Goal: Task Accomplishment & Management: Use online tool/utility

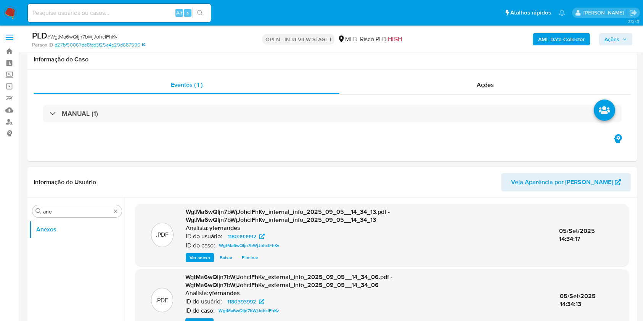
select select "10"
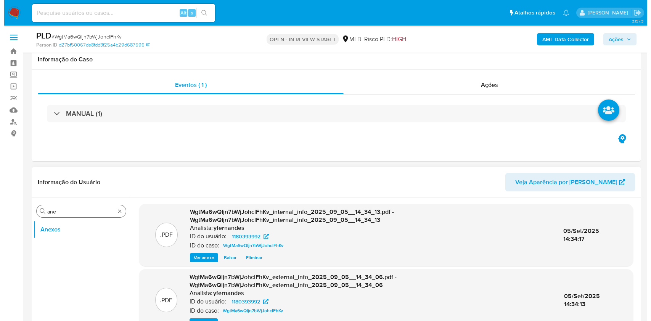
scroll to position [101, 0]
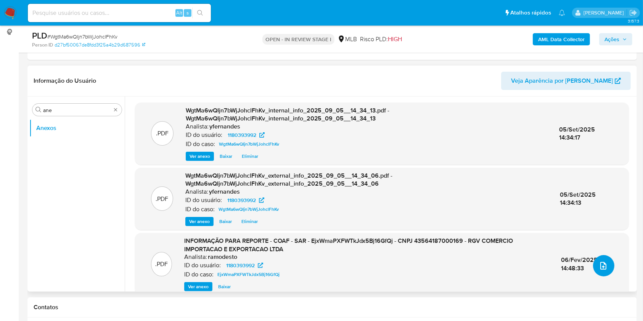
click at [600, 264] on icon "upload-file" at bounding box center [603, 266] width 6 height 8
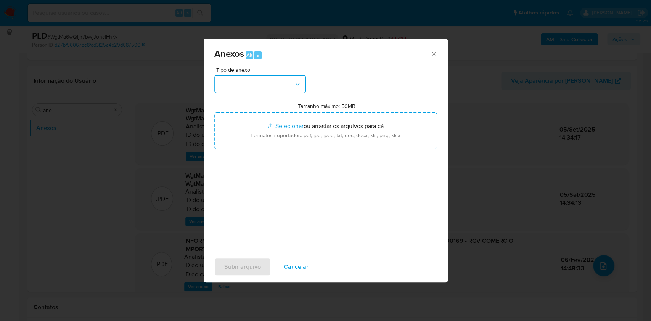
drag, startPoint x: 269, startPoint y: 90, endPoint x: 268, endPoint y: 95, distance: 5.0
click at [268, 89] on button "button" at bounding box center [260, 84] width 92 height 18
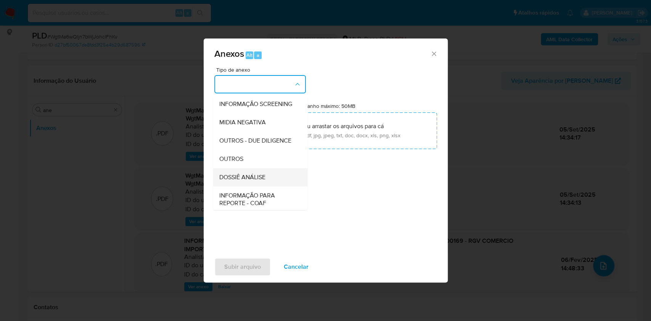
scroll to position [117, 0]
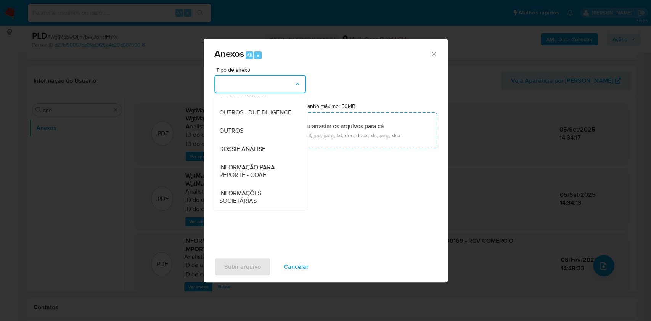
click at [250, 131] on div "OUTROS" at bounding box center [258, 131] width 78 height 18
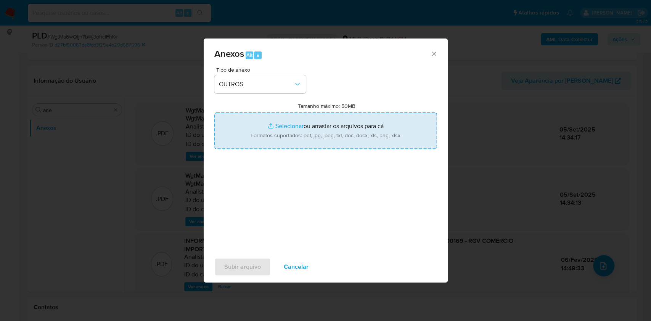
type input "C:\fakepath\DECLINIO_SAR - xxx - CNPJ 43564187000169 - RGV COMERCIO IMPORTACAO …"
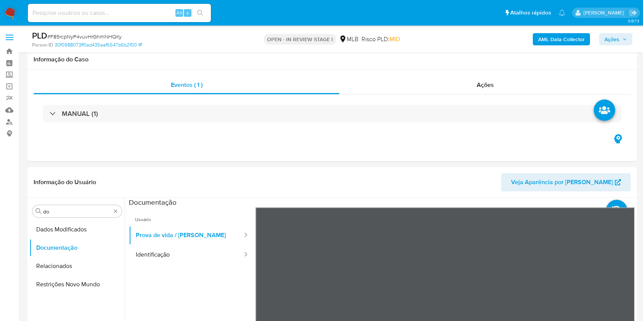
select select "10"
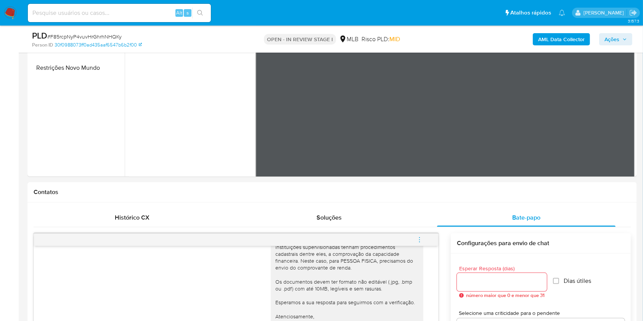
scroll to position [51, 0]
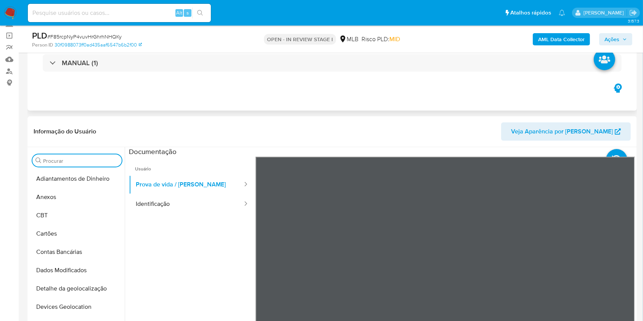
drag, startPoint x: 61, startPoint y: 195, endPoint x: 340, endPoint y: 104, distance: 293.0
click at [61, 195] on button "Anexos" at bounding box center [76, 197] width 95 height 18
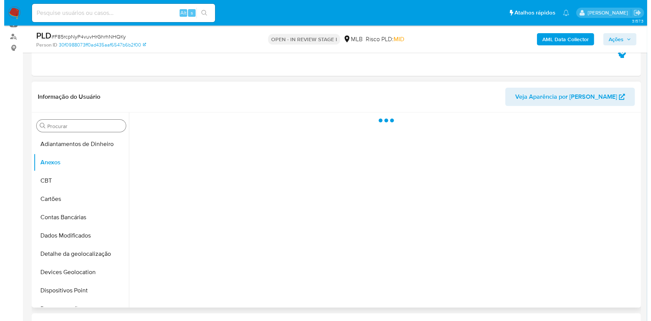
scroll to position [101, 0]
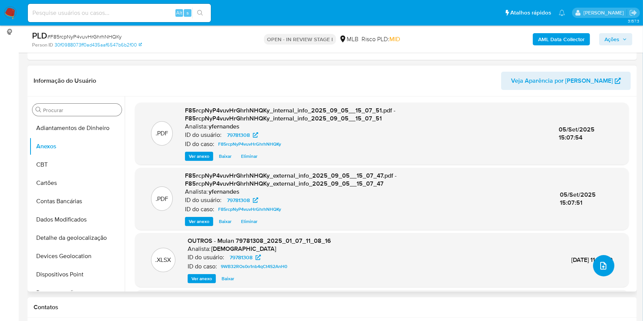
click at [599, 266] on icon "upload-file" at bounding box center [603, 265] width 9 height 9
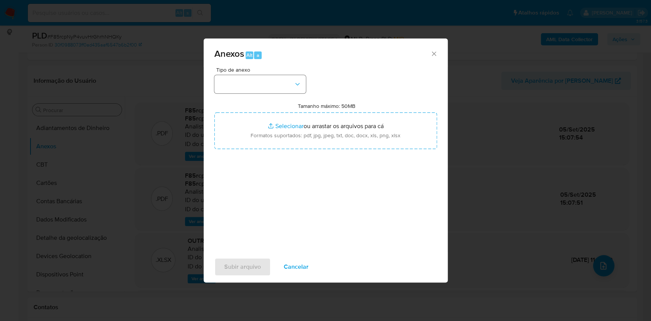
click at [277, 96] on div "Tipo de anexo Tamanho máximo: 50MB Selecionar arquivos Selecionar ou arrastar o…" at bounding box center [325, 157] width 223 height 180
click at [274, 88] on button "button" at bounding box center [260, 84] width 92 height 18
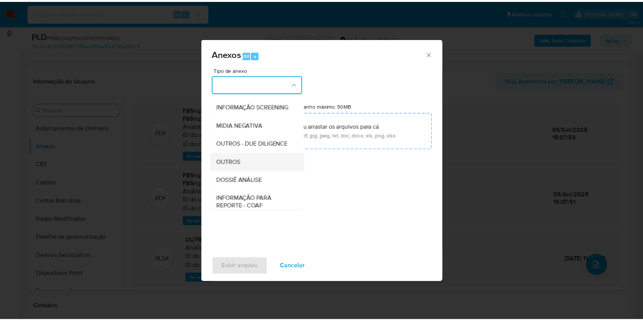
scroll to position [117, 0]
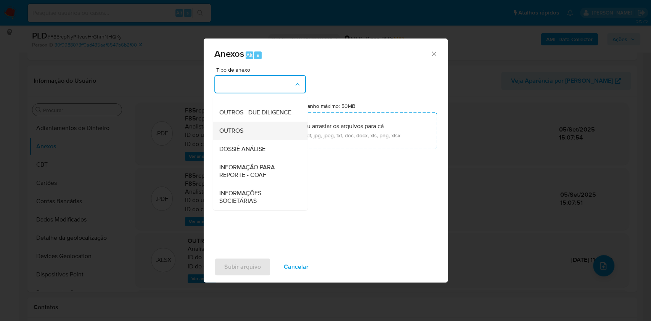
click at [235, 128] on span "OUTROS" at bounding box center [231, 131] width 24 height 8
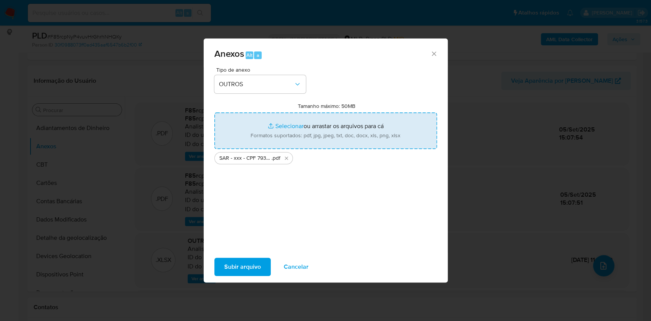
type input "C:\fakepath\Mulan 79781308_2025_09_04_17_10_14.xlsx"
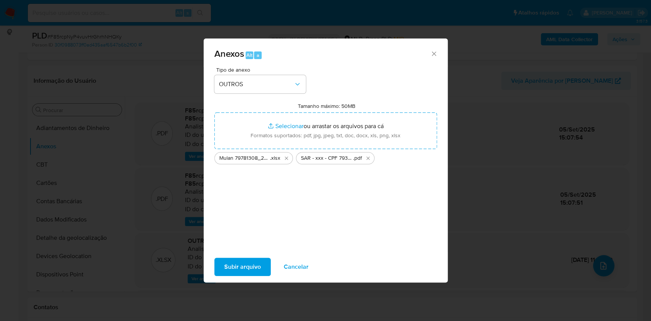
drag, startPoint x: 226, startPoint y: 264, endPoint x: 222, endPoint y: 267, distance: 5.5
click at [222, 267] on button "Subir arquivo" at bounding box center [242, 267] width 56 height 18
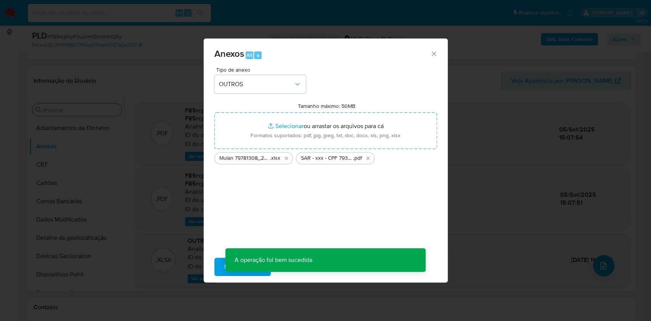
click at [65, 153] on div "Anexos Alt a Tipo de anexo OUTROS Tamanho máximo: 50MB Selecionar arquivos Sele…" at bounding box center [325, 160] width 651 height 321
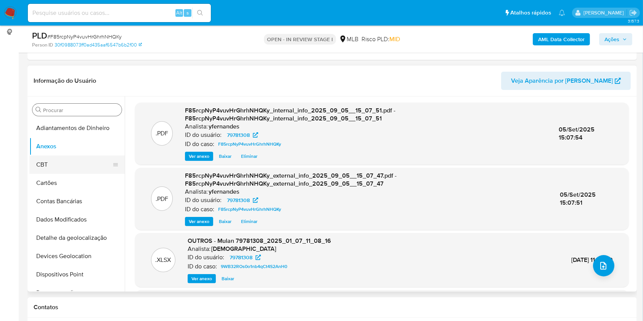
click at [51, 161] on button "CBT" at bounding box center [73, 165] width 89 height 18
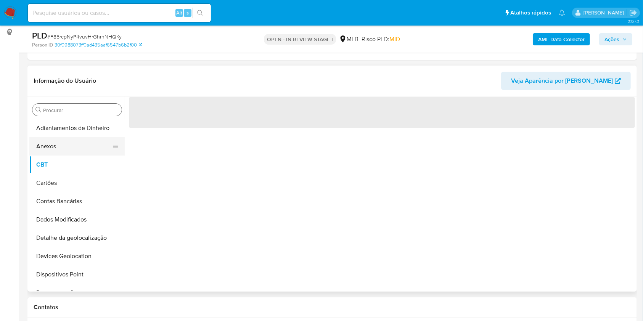
click at [58, 149] on button "Anexos" at bounding box center [73, 146] width 89 height 18
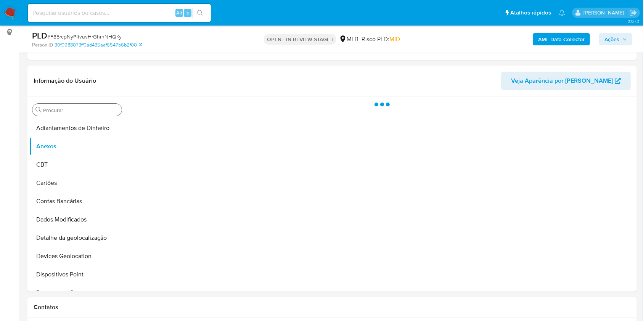
click at [609, 38] on span "Ações" at bounding box center [612, 39] width 15 height 12
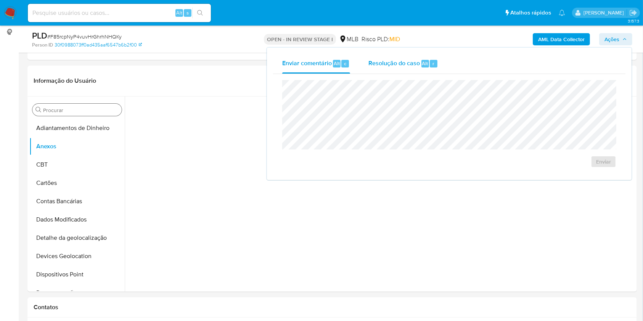
click at [394, 60] on span "Resolução do caso" at bounding box center [395, 63] width 52 height 9
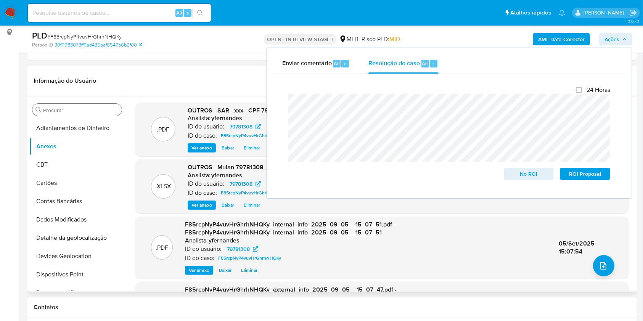
click at [222, 66] on div "Informação do Usuário Veja Aparência por Pessoa" at bounding box center [332, 81] width 610 height 31
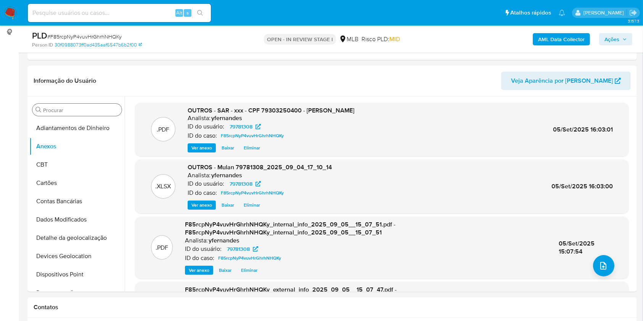
click at [616, 29] on div "PLD # F85rcpNyP4vuvHrGhrhNHQKy Person ID 30f0988073ff0ad435aaf6547b6b2f00 OPEN …" at bounding box center [332, 39] width 610 height 27
click at [615, 35] on span "Ações" at bounding box center [612, 39] width 15 height 12
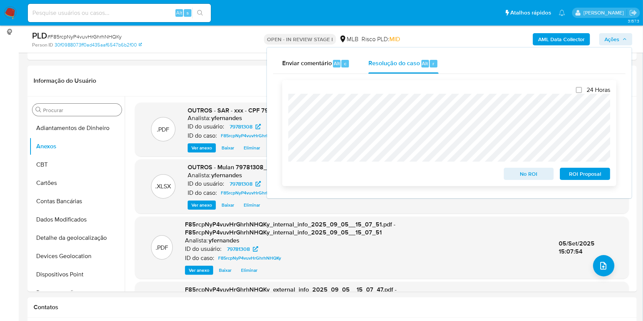
click at [344, 170] on div "No ROI ROI Proposal" at bounding box center [449, 172] width 322 height 15
click at [596, 182] on div "24 Horas No ROI ROI Proposal" at bounding box center [449, 133] width 334 height 106
click at [595, 179] on span "ROI Proposal" at bounding box center [585, 174] width 40 height 11
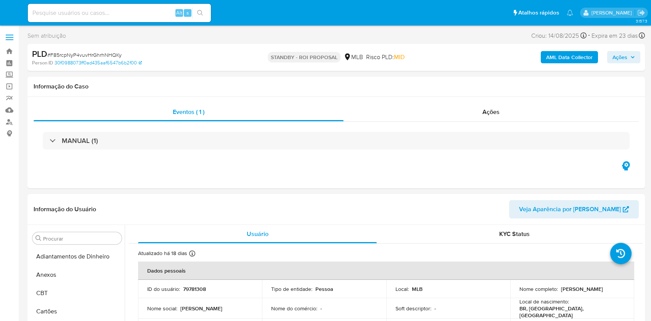
select select "10"
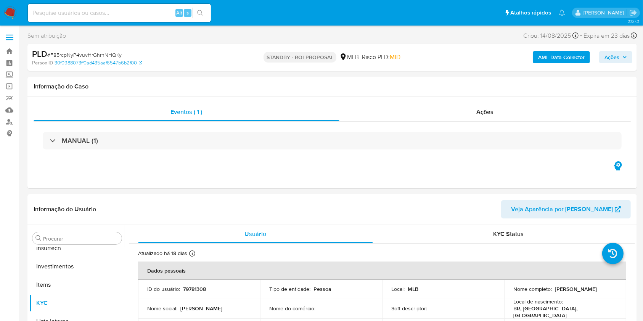
scroll to position [359, 0]
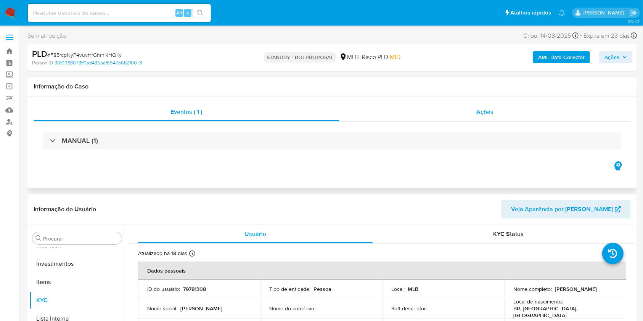
click at [432, 111] on div "Ações" at bounding box center [485, 112] width 291 height 18
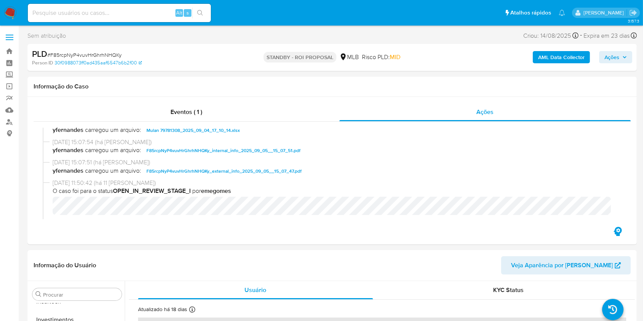
scroll to position [51, 0]
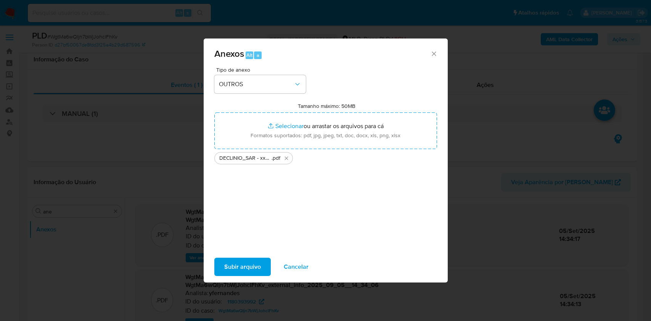
select select "10"
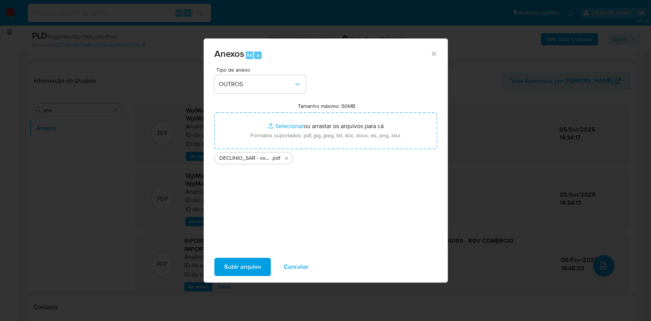
scroll to position [101, 0]
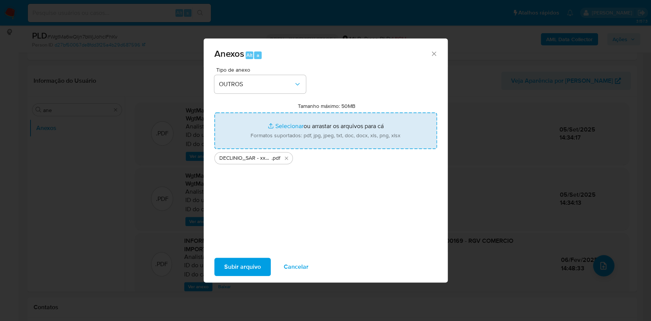
type input "C:\fakepath\Mulan 1180393992_2025_09_04_17_08_37.xlsx"
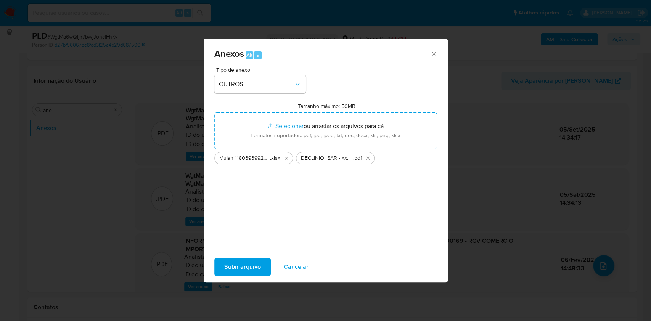
click at [249, 259] on span "Subir arquivo" at bounding box center [242, 267] width 37 height 17
click at [371, 158] on button "Excluir DECLINIO_SAR - xxx - CNPJ 43564187000169 - RGV COMERCIO IMPORTACAO E EX…" at bounding box center [368, 158] width 9 height 9
click at [237, 262] on span "Subir arquivo" at bounding box center [242, 267] width 37 height 17
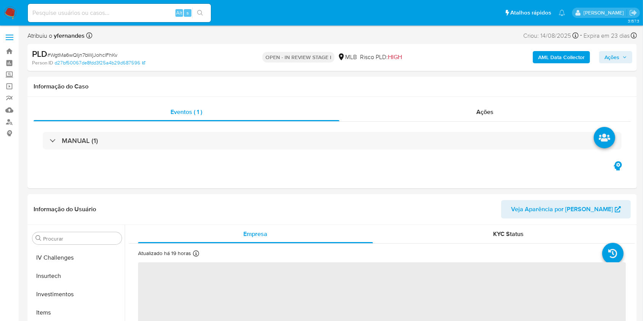
scroll to position [359, 0]
click at [622, 62] on span "Ações" at bounding box center [616, 57] width 23 height 11
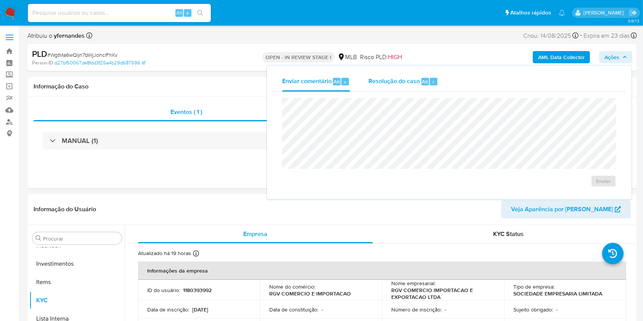
click at [415, 84] on span "Resolução do caso" at bounding box center [395, 81] width 52 height 9
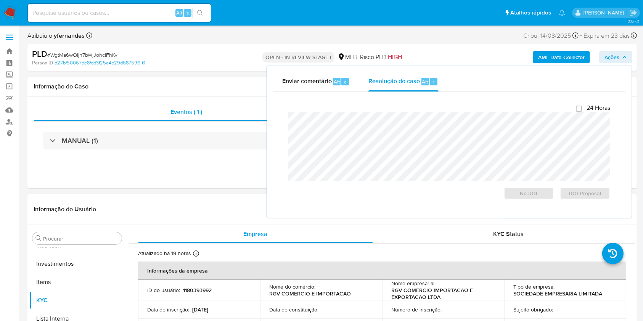
select select "10"
click at [55, 276] on button "Anexos" at bounding box center [73, 275] width 89 height 18
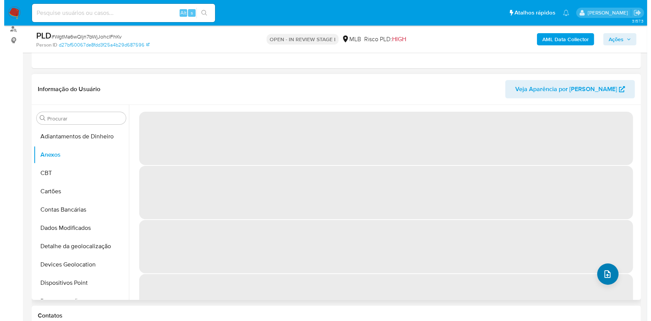
scroll to position [93, 0]
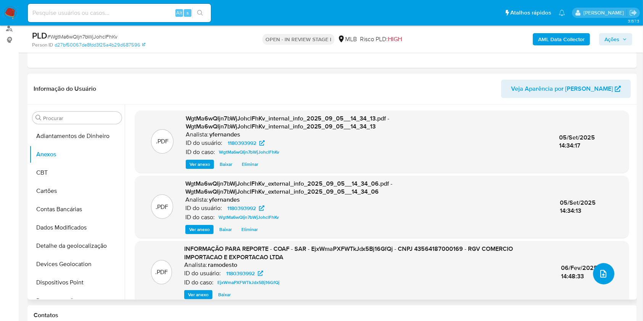
click at [602, 277] on icon "upload-file" at bounding box center [603, 273] width 9 height 9
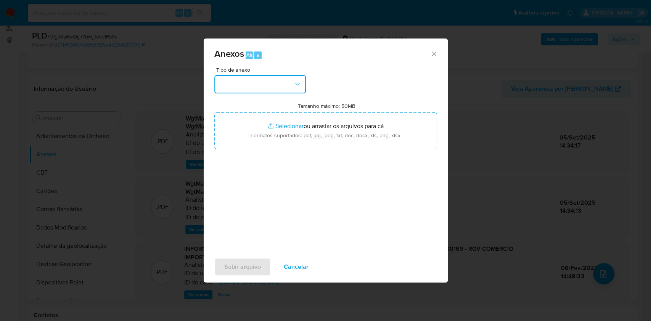
click at [290, 84] on button "button" at bounding box center [260, 84] width 92 height 18
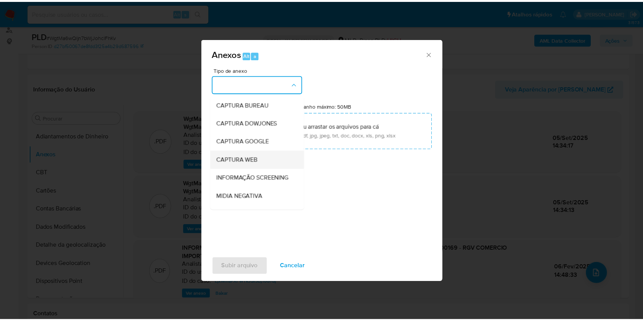
scroll to position [117, 0]
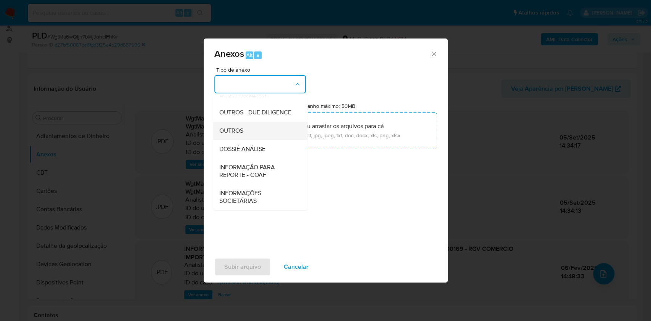
click at [242, 129] on span "OUTROS" at bounding box center [231, 131] width 24 height 8
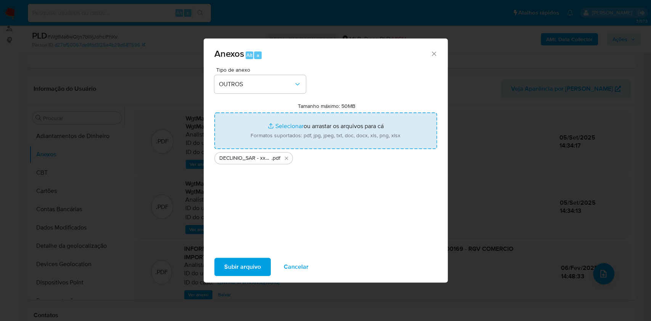
type input "C:\fakepath\Mulan 1180393992_2025_09_04_17_08_37.xlsx"
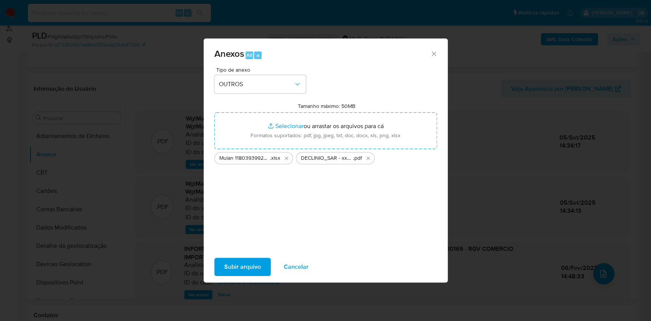
click at [248, 259] on span "Subir arquivo" at bounding box center [242, 267] width 37 height 17
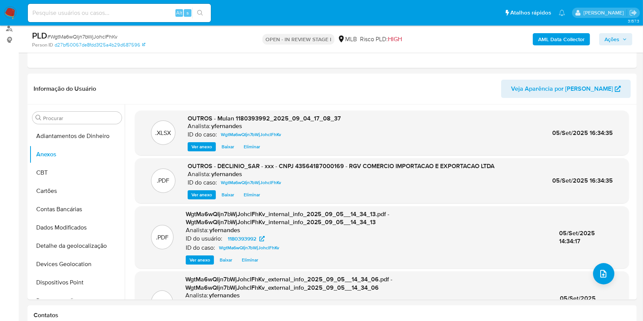
click at [622, 43] on span "Ações" at bounding box center [616, 39] width 23 height 11
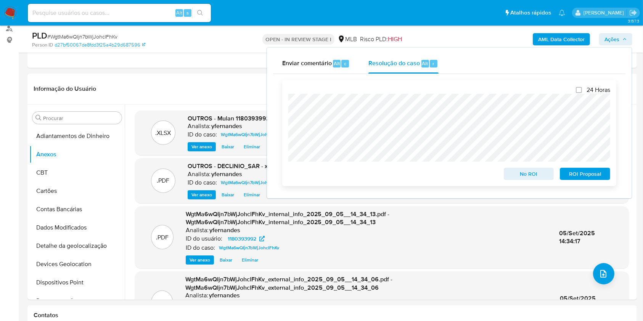
click at [510, 173] on span "No ROI" at bounding box center [529, 174] width 40 height 11
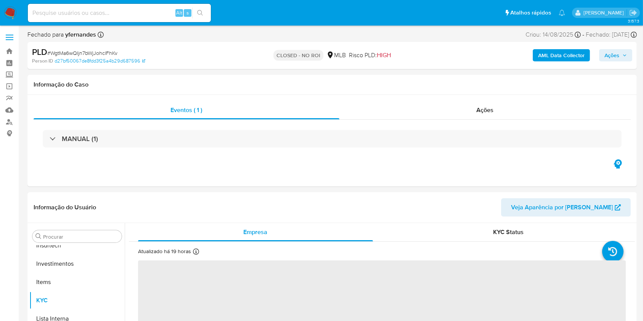
scroll to position [359, 0]
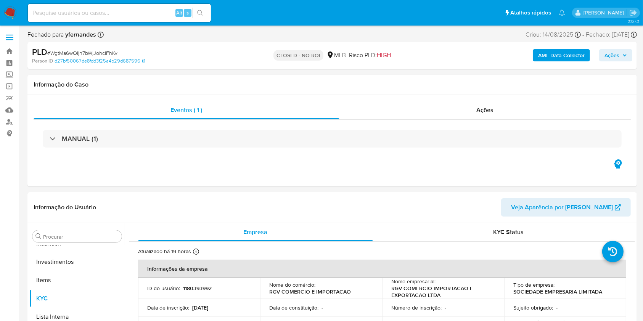
select select "10"
click at [544, 88] on h1 "Informação do Caso" at bounding box center [332, 85] width 597 height 8
click at [433, 113] on div "Ações" at bounding box center [485, 110] width 291 height 18
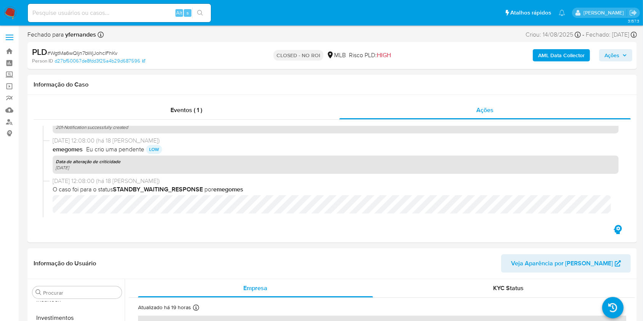
scroll to position [404, 0]
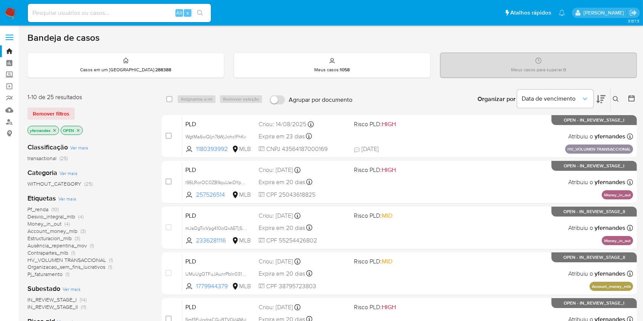
click at [68, 203] on div "Etiquetas Ver mais Pf_renda (10) Desvio_integral_mlb (4) Money_in_out (4) Accou…" at bounding box center [88, 236] width 122 height 84
click at [68, 201] on span "Ver mais" at bounding box center [67, 198] width 18 height 7
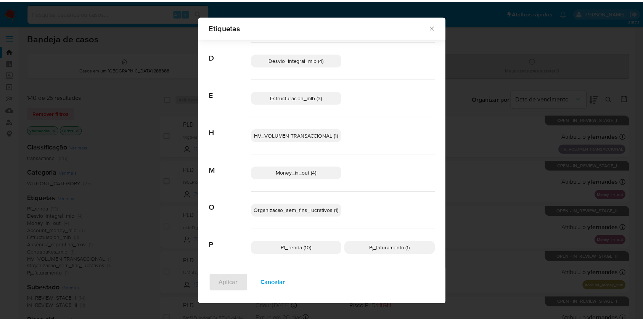
scroll to position [89, 0]
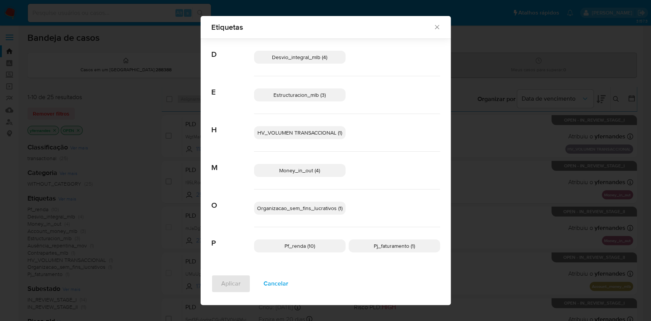
click at [552, 177] on div "Etiquetas Procurar A Account_money_mlb (3) Ausência_repentina_mov (1) C Contrap…" at bounding box center [325, 160] width 651 height 321
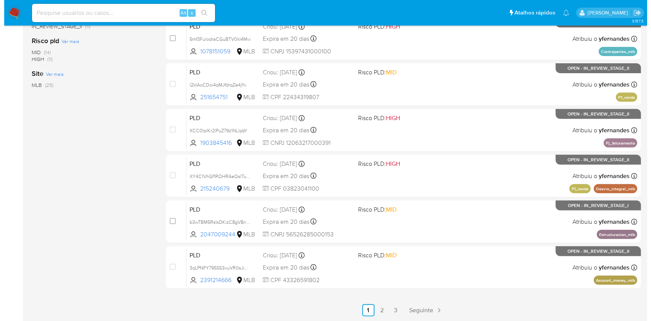
scroll to position [0, 0]
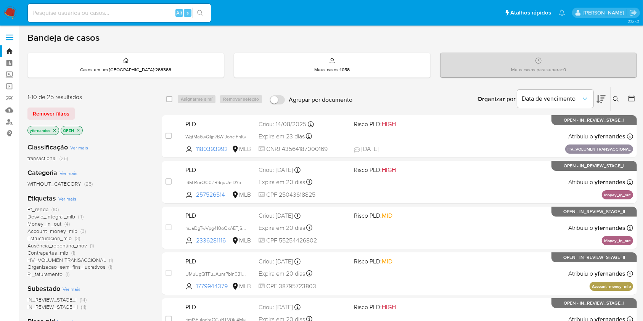
click at [72, 200] on span "Ver mais" at bounding box center [67, 198] width 18 height 7
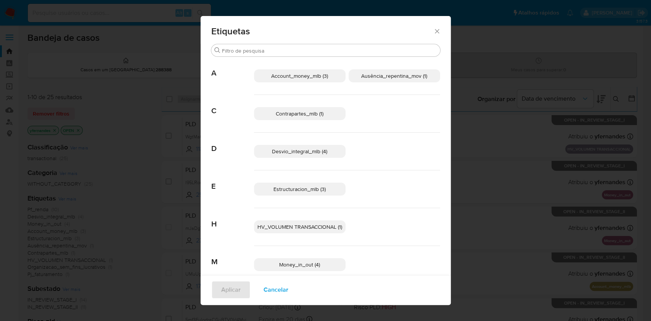
click at [497, 132] on div "Etiquetas Procurar A Account_money_mlb (3) Ausência_repentina_mov (1) C Contrap…" at bounding box center [325, 160] width 651 height 321
